Goal: Task Accomplishment & Management: Manage account settings

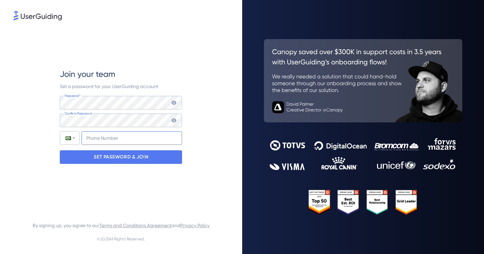
click at [103, 140] on input "+55" at bounding box center [131, 138] width 100 height 14
type input "[PHONE_NUMBER]"
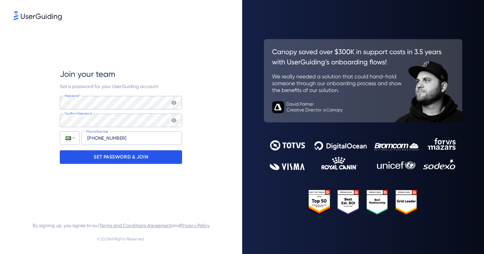
click at [126, 161] on p "SET PASSWORD & JOIN" at bounding box center [121, 156] width 54 height 11
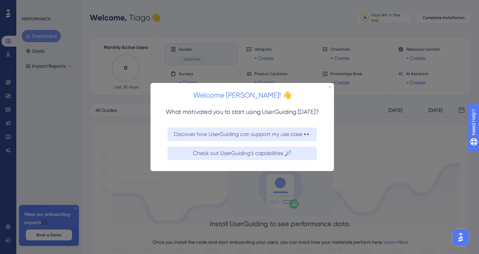
click at [329, 87] on icon "Close Preview" at bounding box center [329, 86] width 3 height 3
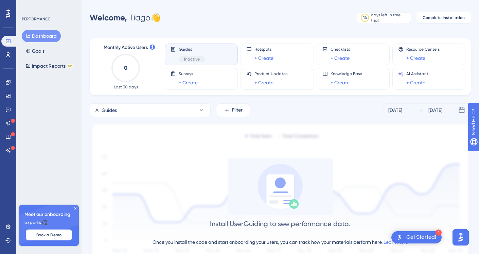
click at [75, 206] on icon at bounding box center [75, 208] width 4 height 4
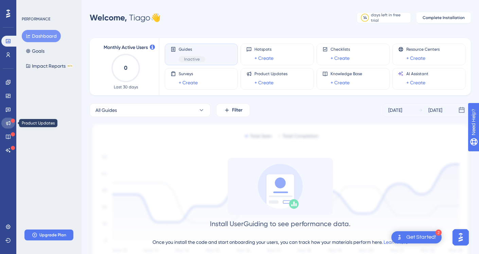
click at [8, 125] on icon at bounding box center [7, 122] width 5 height 5
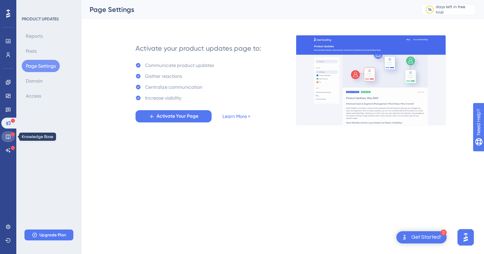
click at [7, 134] on icon at bounding box center [7, 136] width 5 height 5
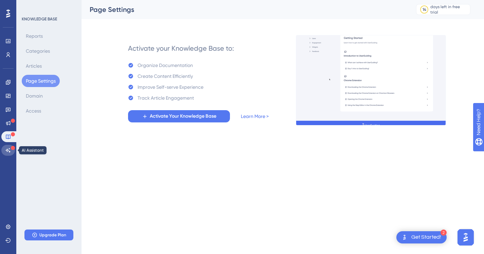
click at [8, 147] on link at bounding box center [8, 150] width 14 height 11
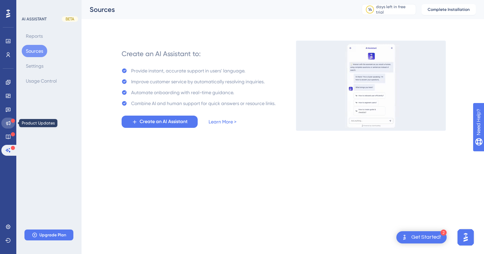
click at [7, 121] on icon at bounding box center [7, 122] width 5 height 5
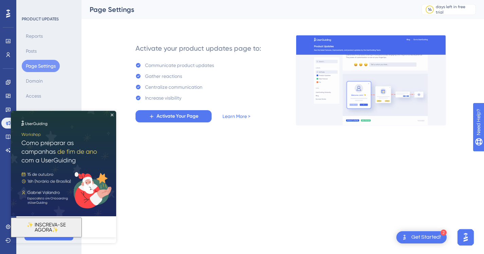
click at [112, 118] on img at bounding box center [63, 163] width 105 height 105
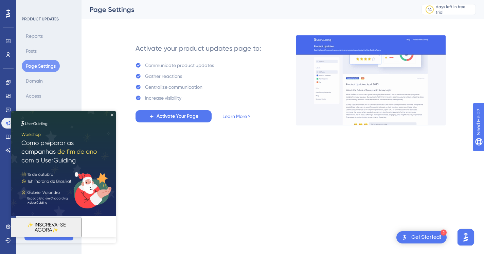
click at [281, 0] on html "2 Get Started! Performance Users Engagement Widgets Feedback Product Updates Kn…" at bounding box center [242, 0] width 484 height 0
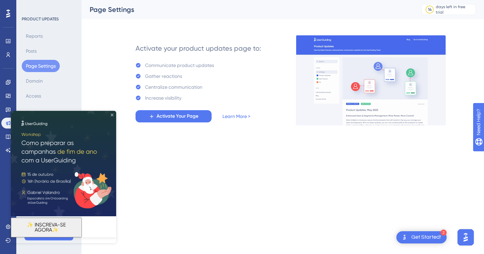
click at [112, 116] on icon "Close Preview" at bounding box center [112, 114] width 3 height 3
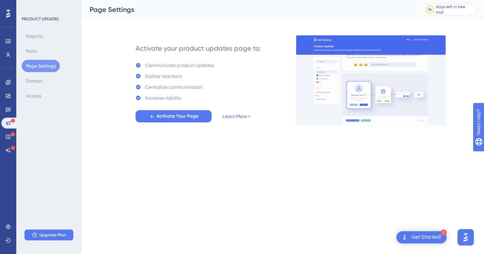
click at [199, 0] on html "2 Get Started! Performance Users Engagement Widgets Feedback Product Updates Kn…" at bounding box center [242, 0] width 484 height 0
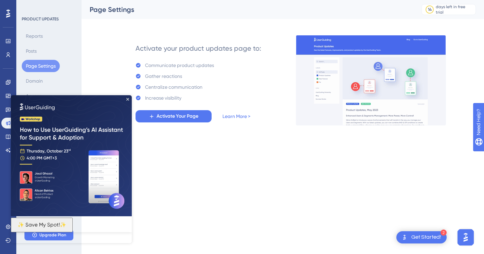
click at [254, 0] on html "2 Get Started! Performance Users Engagement Widgets Feedback Product Updates Kn…" at bounding box center [242, 0] width 484 height 0
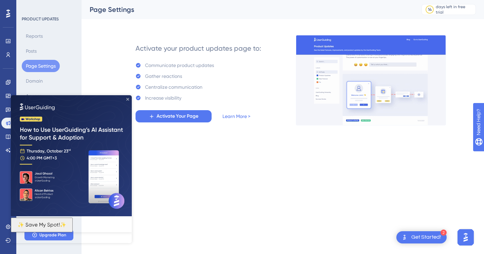
drag, startPoint x: 127, startPoint y: 100, endPoint x: 138, endPoint y: 195, distance: 96.0
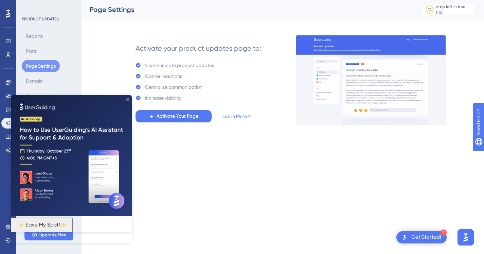
click at [127, 100] on icon "Close Preview" at bounding box center [127, 99] width 3 height 3
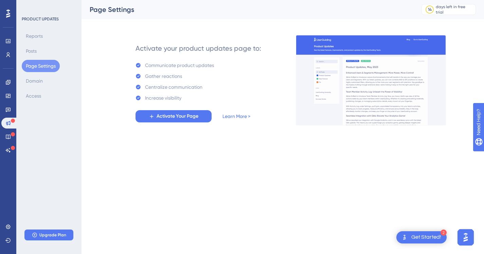
click at [282, 0] on html "2 Get Started! Performance Users Engagement Widgets Feedback Product Updates Kn…" at bounding box center [242, 0] width 484 height 0
